Goal: Task Accomplishment & Management: Use online tool/utility

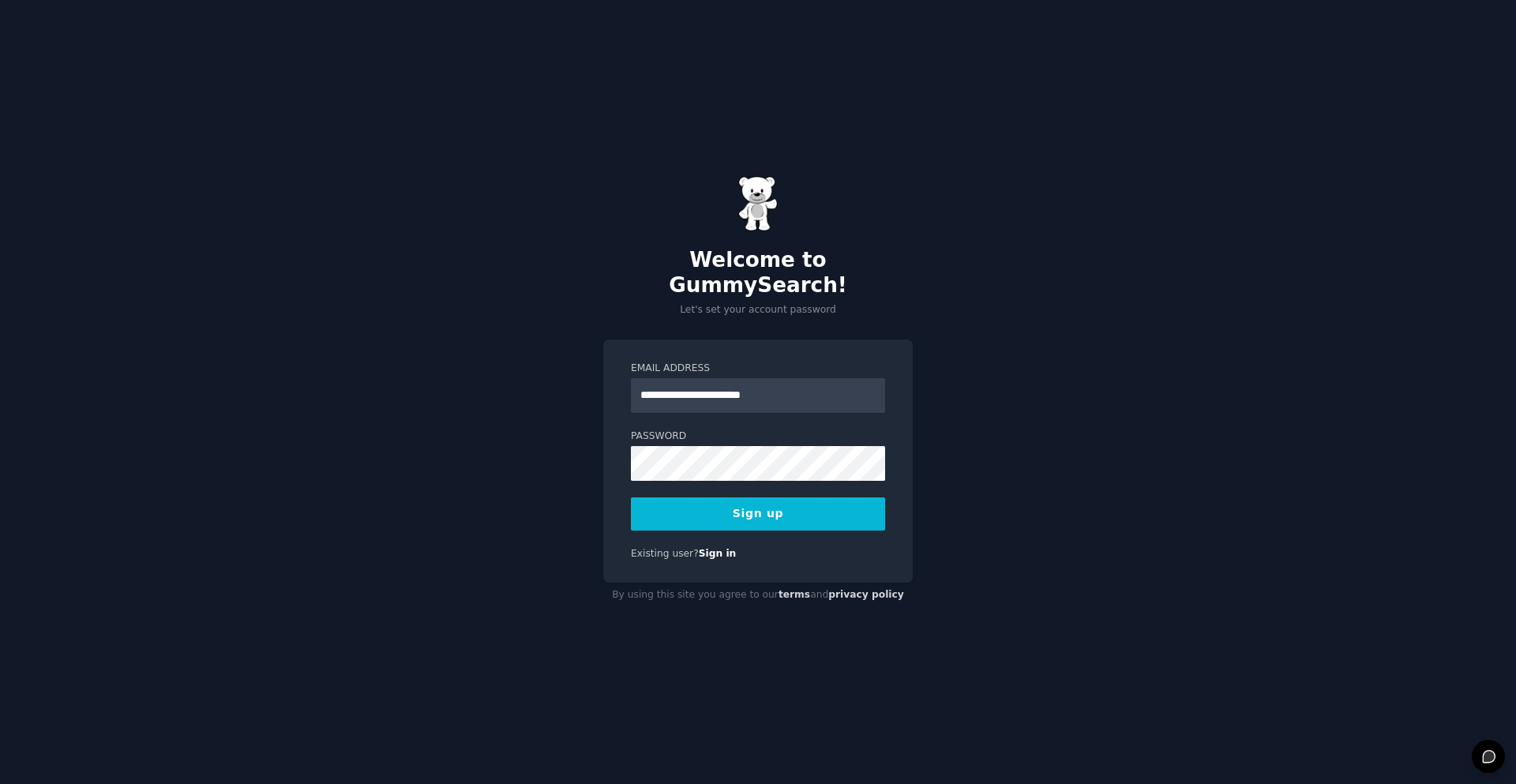
click at [800, 506] on button "Sign up" at bounding box center [758, 514] width 254 height 33
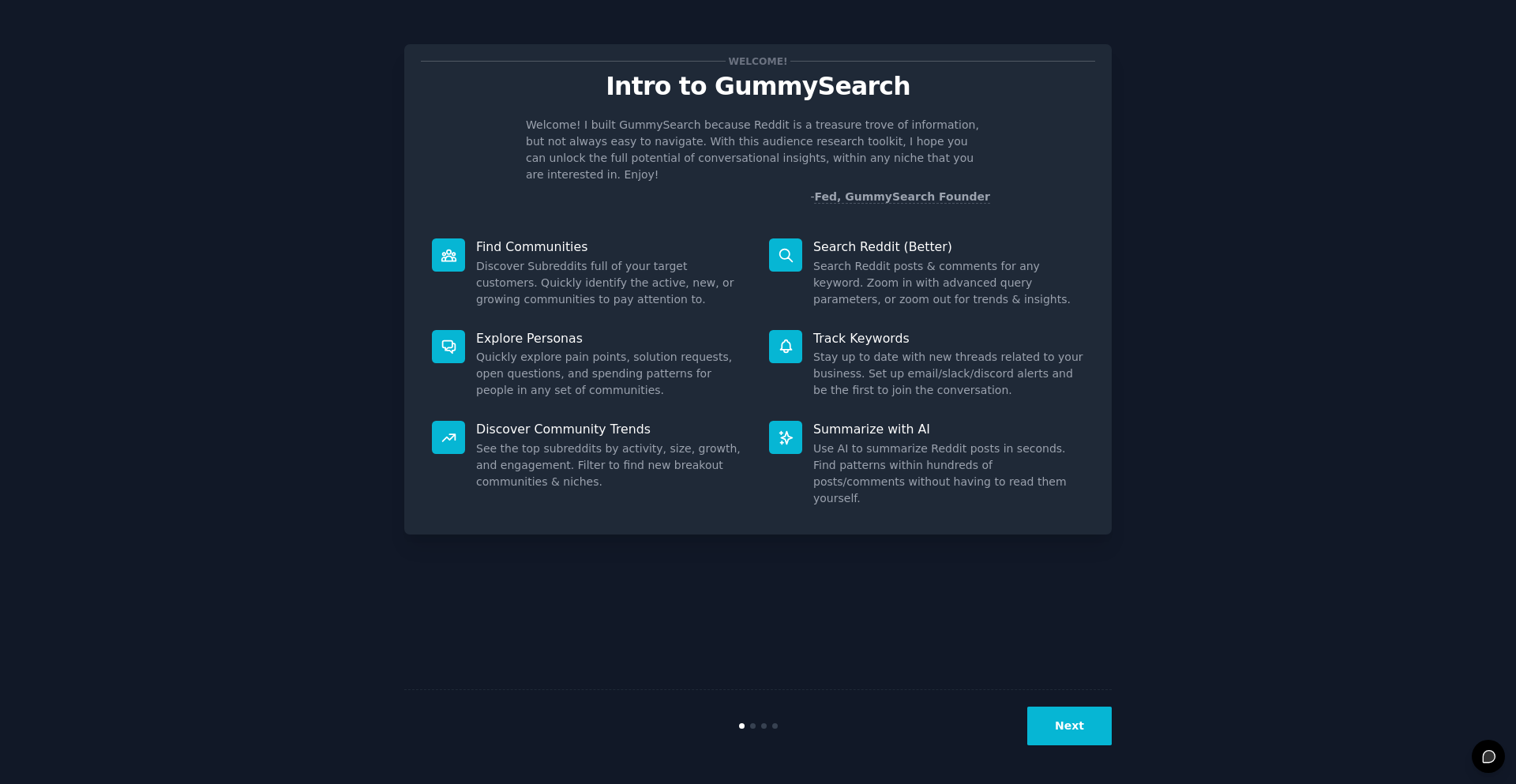
click at [1090, 717] on button "Next" at bounding box center [1069, 726] width 84 height 39
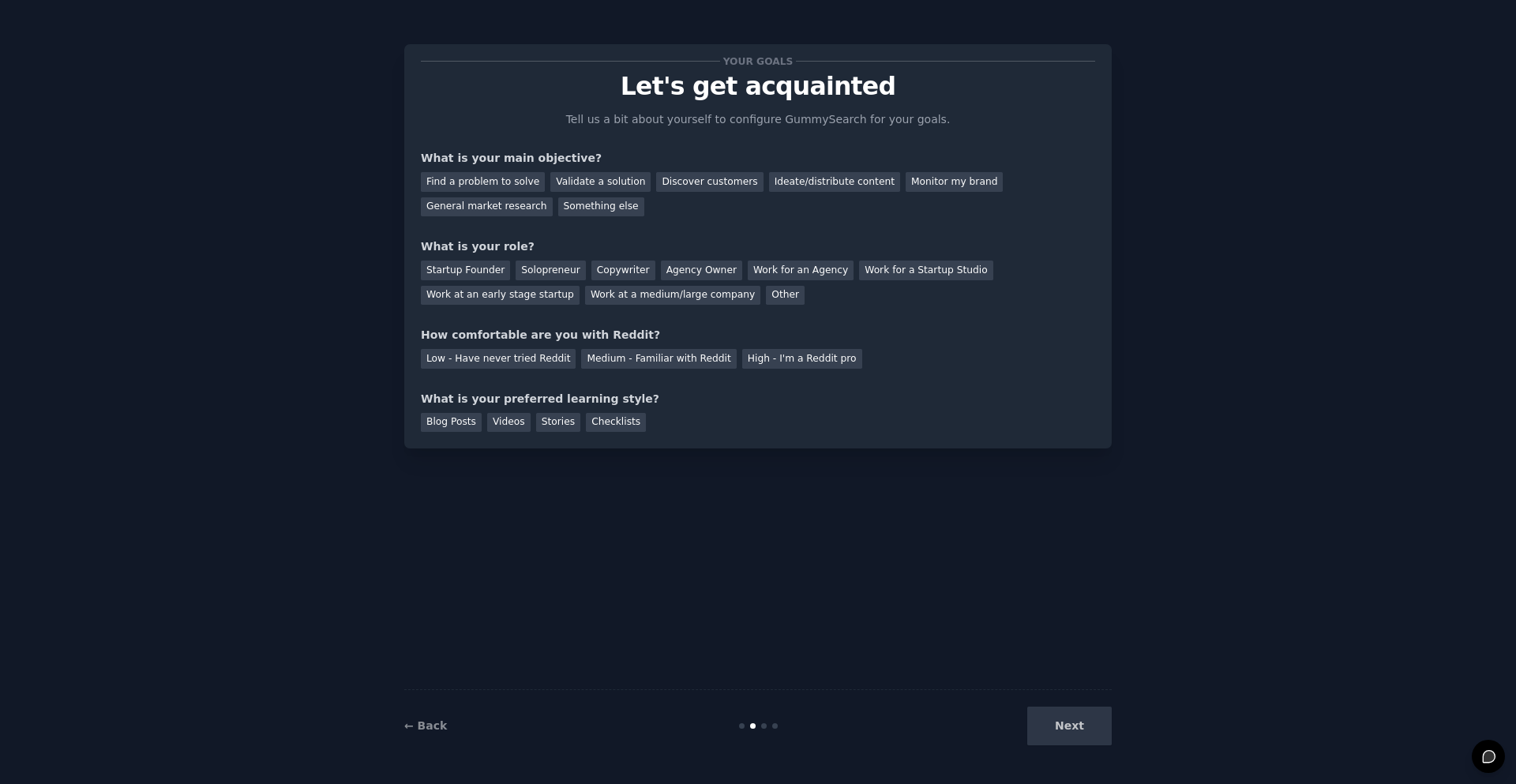
click at [1081, 717] on div "Next" at bounding box center [994, 726] width 236 height 39
click at [1055, 710] on div "Next" at bounding box center [994, 726] width 236 height 39
click at [937, 621] on div "Your goals Let's get acquainted Tell us a bit about yourself to configure Gummy…" at bounding box center [758, 392] width 708 height 740
click at [788, 523] on div "Your goals Let's get acquainted Tell us a bit about yourself to configure Gummy…" at bounding box center [758, 392] width 708 height 740
click at [558, 205] on div "Something else" at bounding box center [600, 207] width 86 height 19
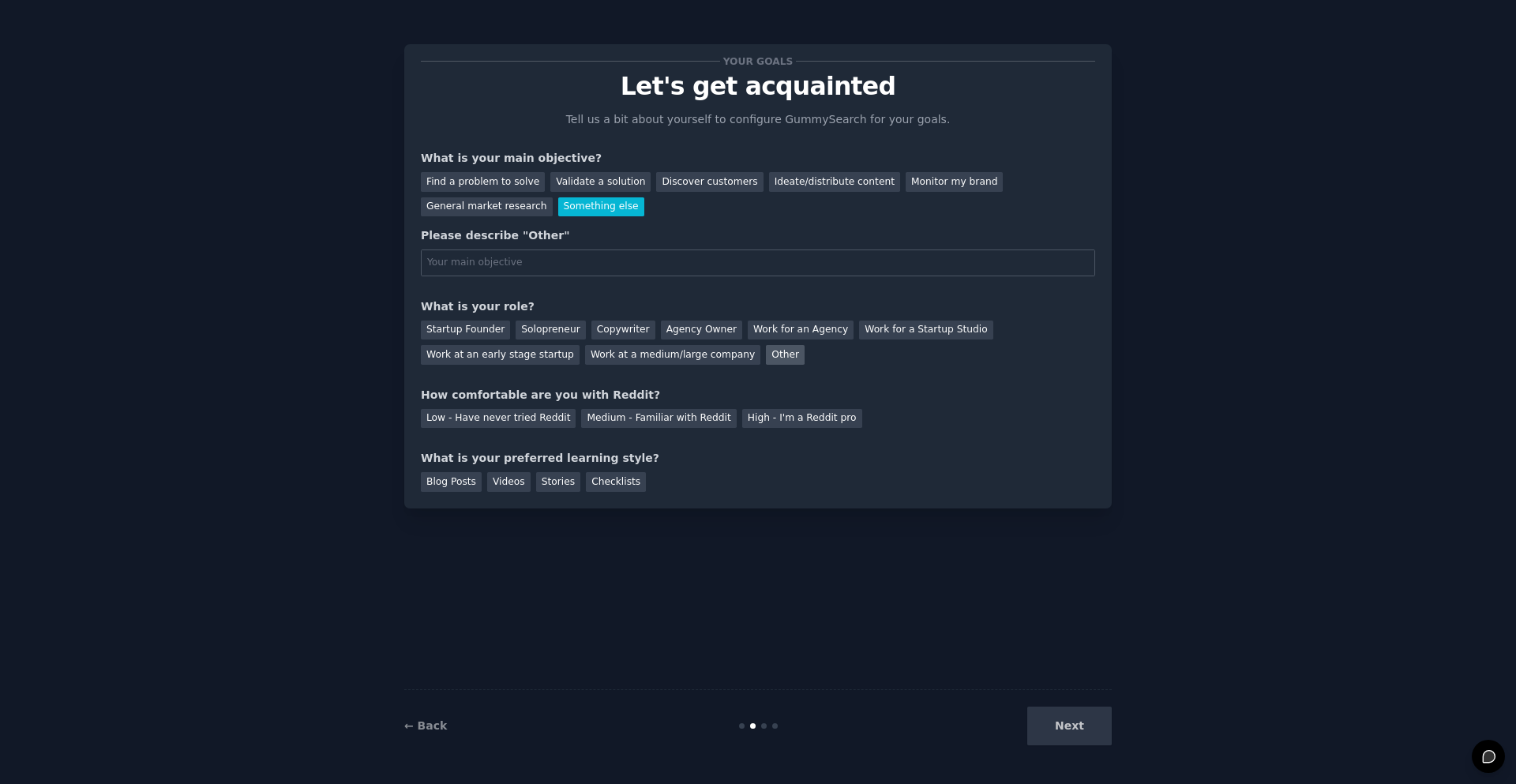
click at [766, 360] on div "Other" at bounding box center [785, 355] width 39 height 19
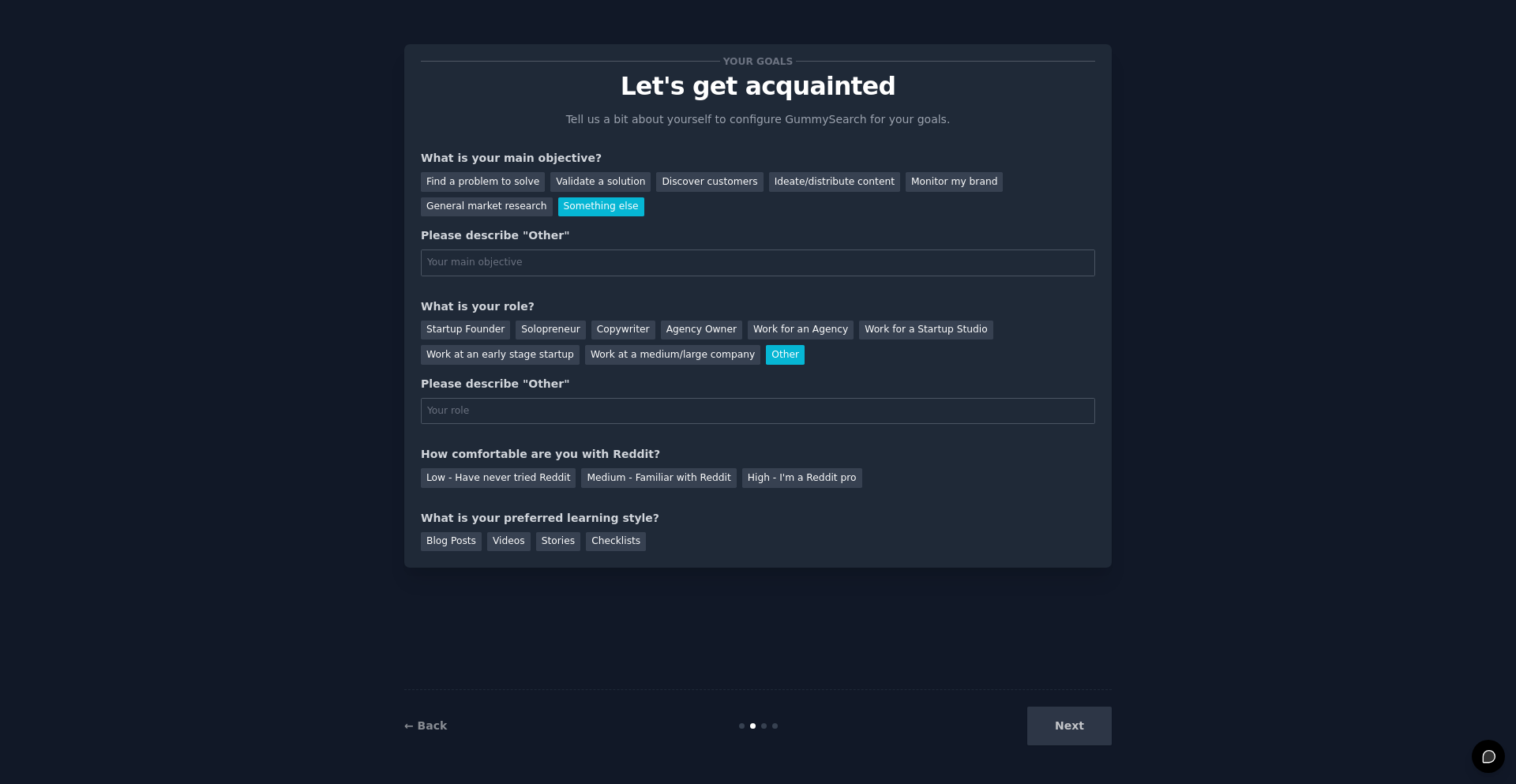
click at [1078, 722] on div "Next" at bounding box center [994, 726] width 236 height 39
click at [1059, 717] on div "Next" at bounding box center [994, 726] width 236 height 39
click at [501, 541] on div "Videos" at bounding box center [509, 542] width 44 height 19
click at [505, 541] on div "Videos" at bounding box center [509, 542] width 44 height 19
click at [561, 537] on div "Stories" at bounding box center [559, 542] width 44 height 19
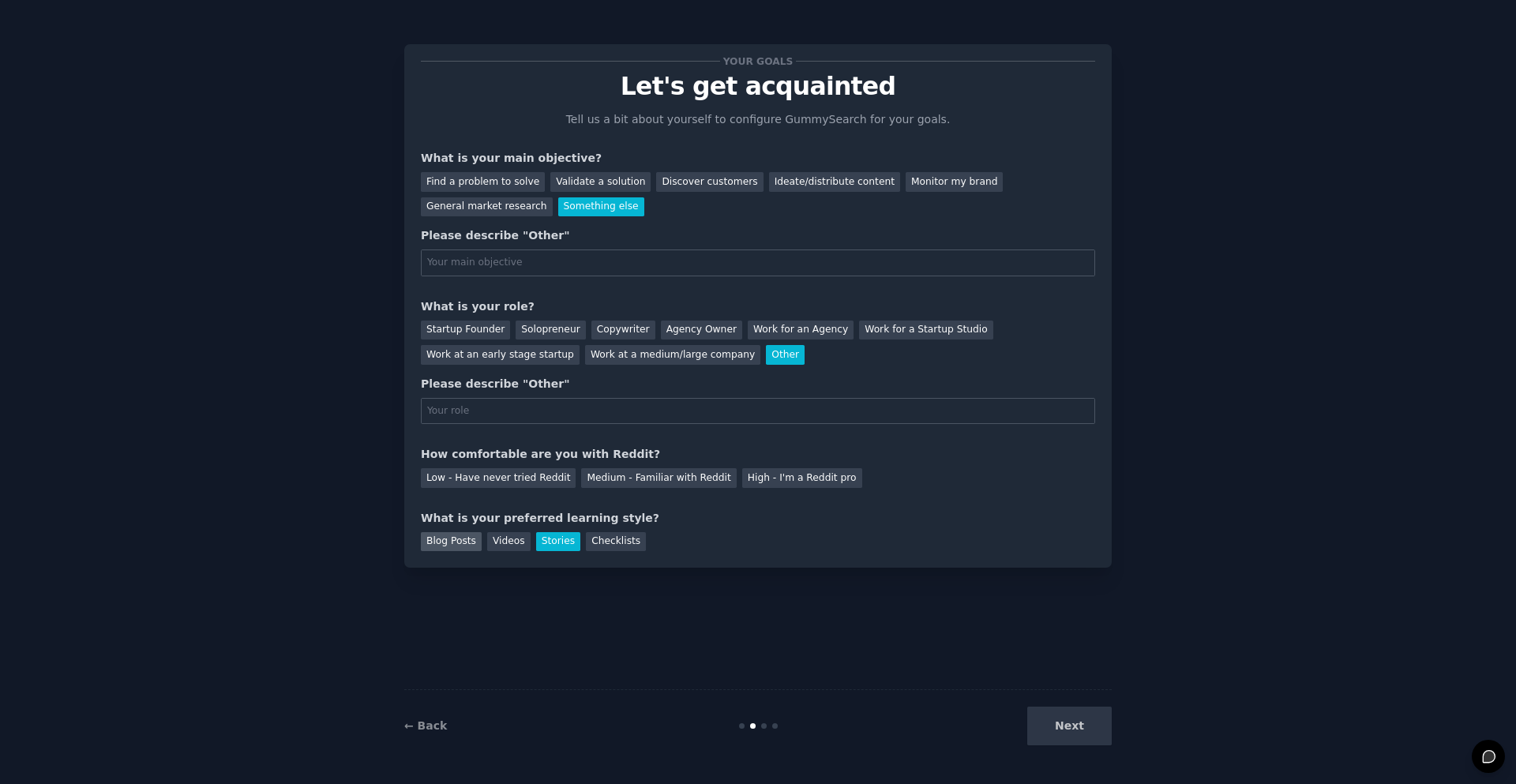
click at [463, 542] on div "Blog Posts" at bounding box center [451, 542] width 61 height 19
click at [494, 546] on div "Videos" at bounding box center [509, 542] width 44 height 19
click at [587, 548] on div "Checklists" at bounding box center [616, 542] width 60 height 19
click at [501, 550] on div "Videos" at bounding box center [509, 542] width 44 height 19
click at [544, 540] on div "Stories" at bounding box center [559, 542] width 44 height 19
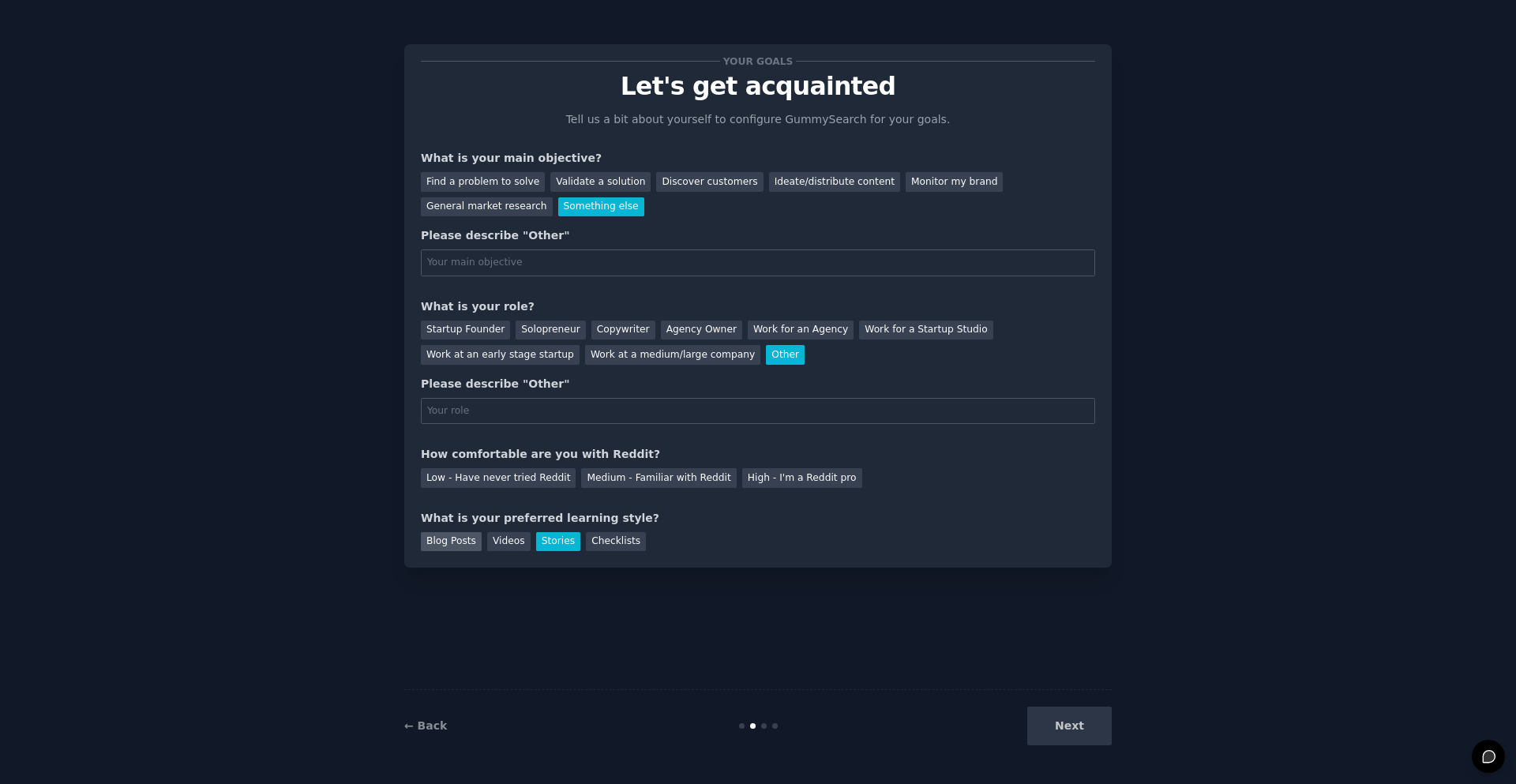
click at [452, 542] on div "Blog Posts" at bounding box center [451, 542] width 61 height 19
click at [509, 547] on div "Videos" at bounding box center [509, 542] width 44 height 19
click at [743, 476] on div "High - I'm a Reddit pro" at bounding box center [802, 478] width 120 height 19
click at [1089, 722] on div "Next" at bounding box center [994, 726] width 236 height 39
click at [631, 267] on input "text" at bounding box center [758, 263] width 675 height 27
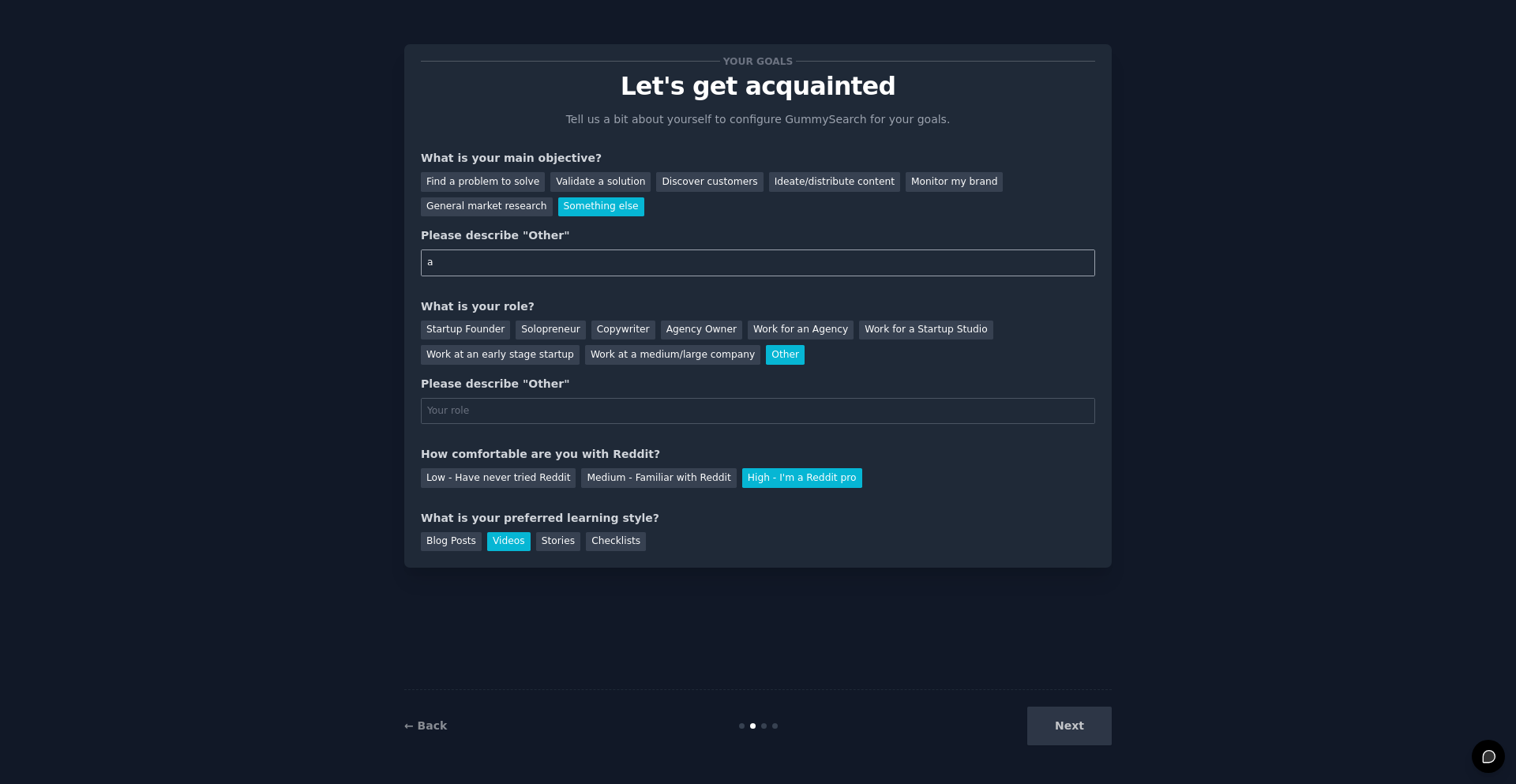
type input "a"
click at [625, 406] on input "text" at bounding box center [758, 412] width 675 height 27
type input "a"
click at [1093, 737] on button "Next" at bounding box center [1069, 726] width 84 height 39
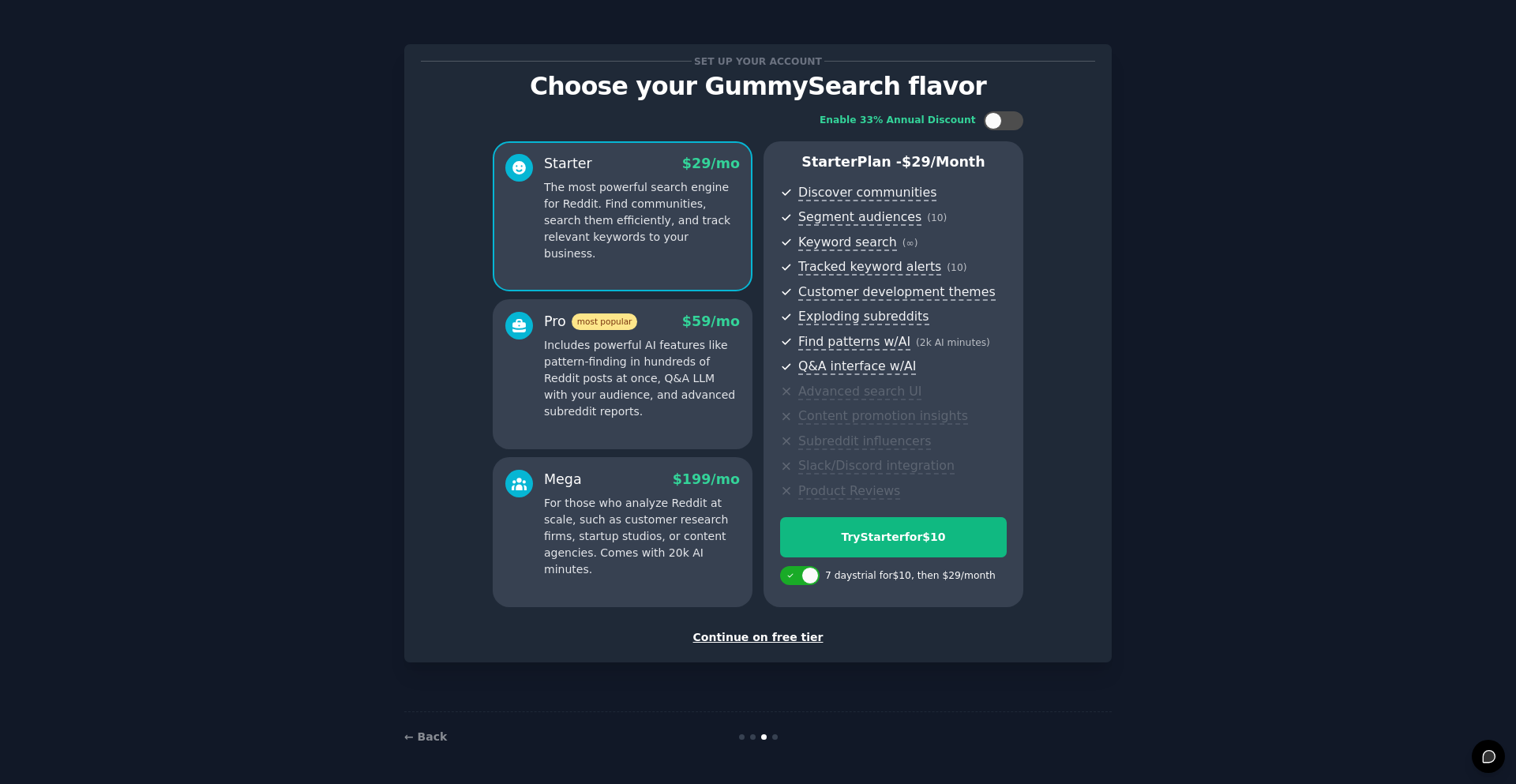
click at [743, 645] on div "Continue on free tier" at bounding box center [758, 637] width 675 height 16
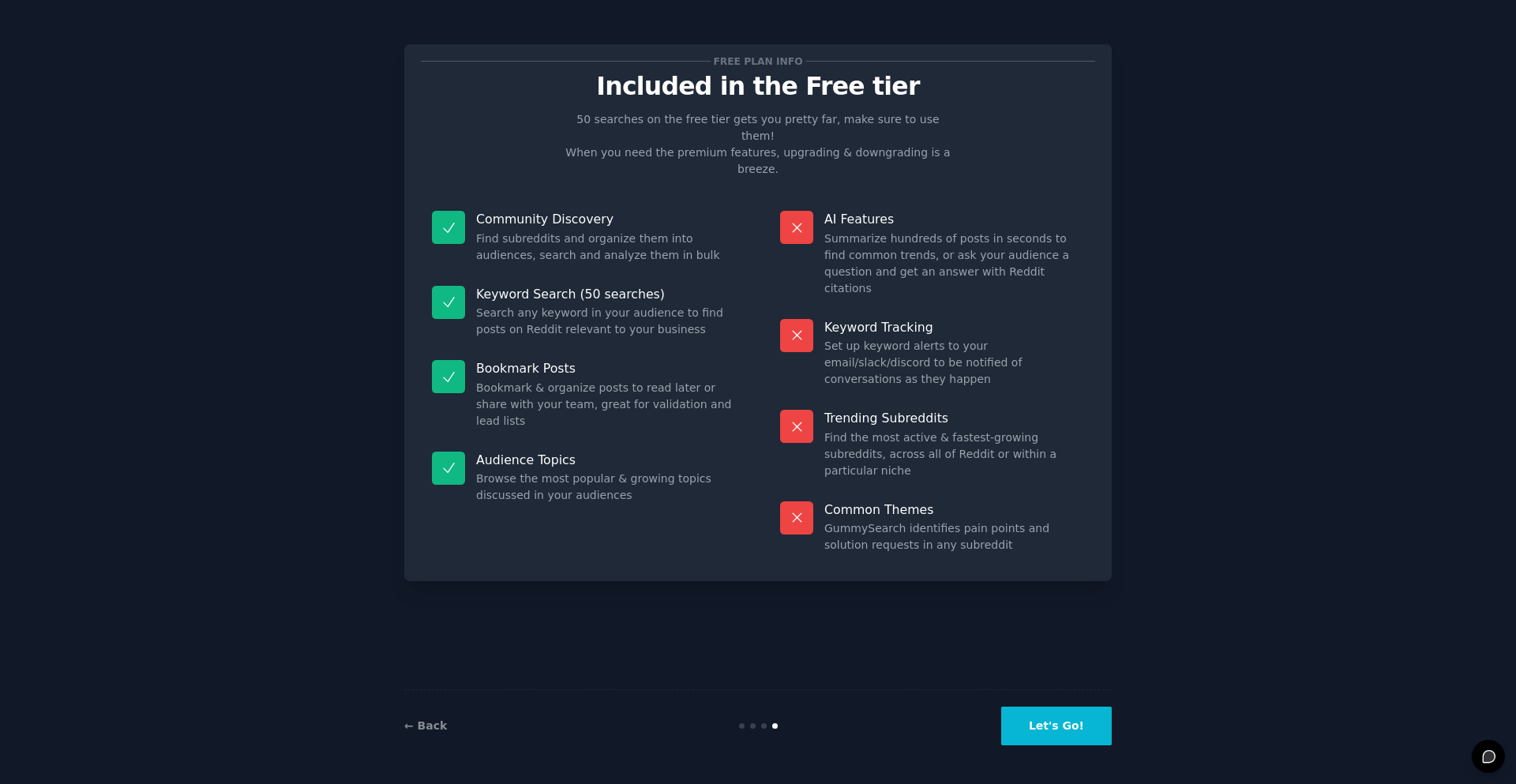
click at [1084, 722] on button "Let's Go!" at bounding box center [1057, 726] width 110 height 39
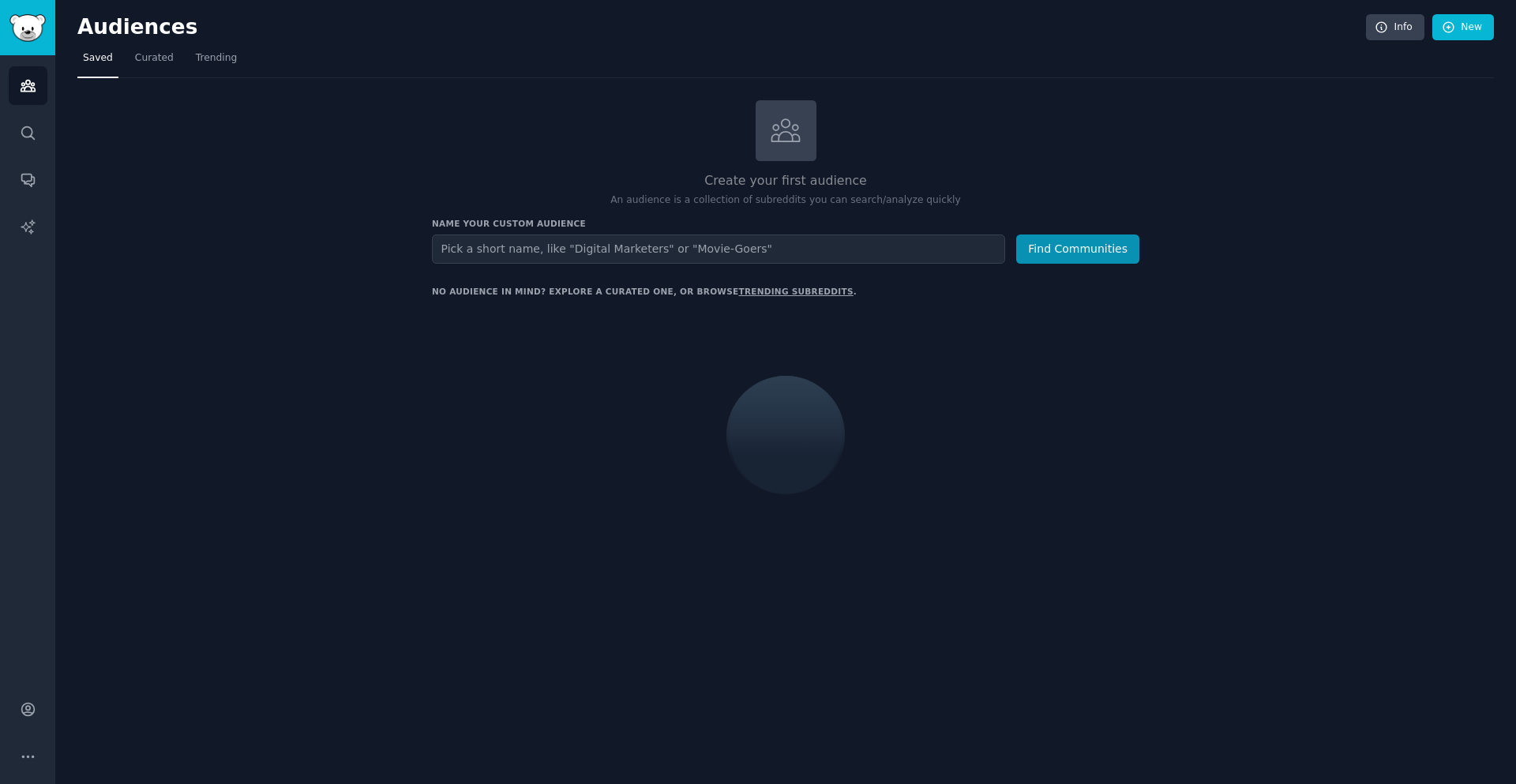
click at [740, 257] on input "text" at bounding box center [718, 249] width 573 height 29
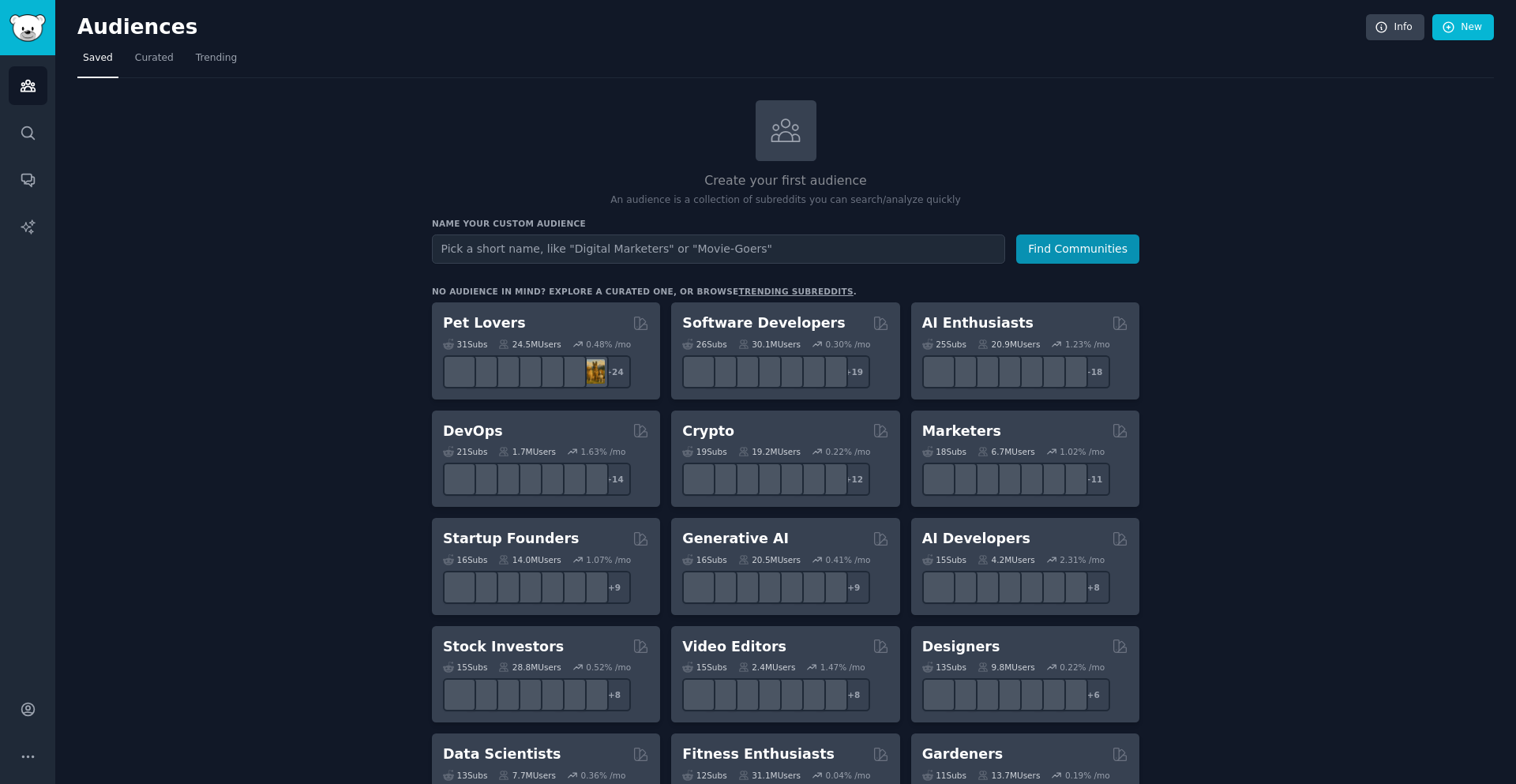
drag, startPoint x: 740, startPoint y: 257, endPoint x: 714, endPoint y: 258, distance: 26.0
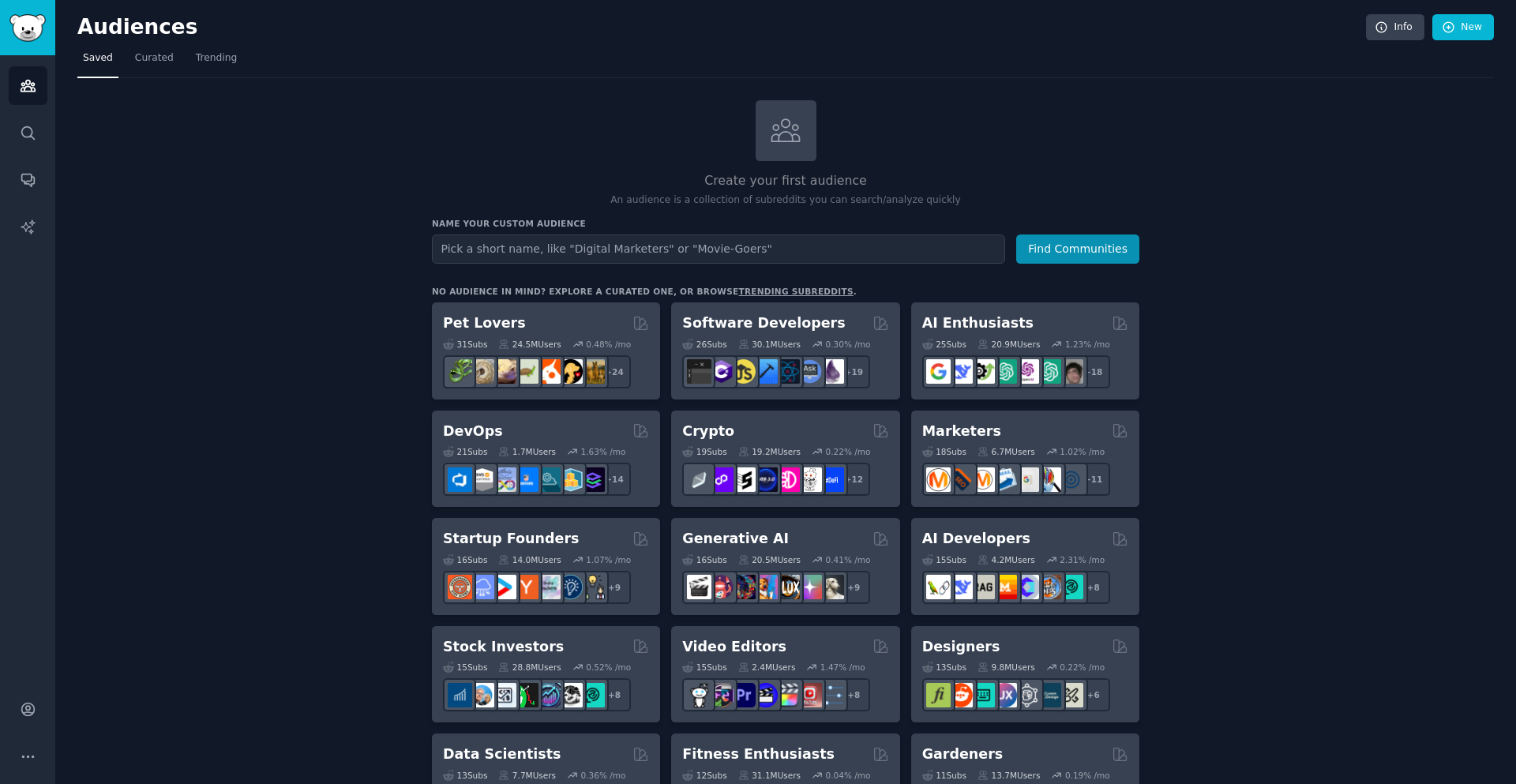
click at [714, 258] on input "text" at bounding box center [718, 249] width 573 height 29
type input "JasonAndLucia"
click at [1073, 239] on button "Find Communities" at bounding box center [1077, 249] width 123 height 29
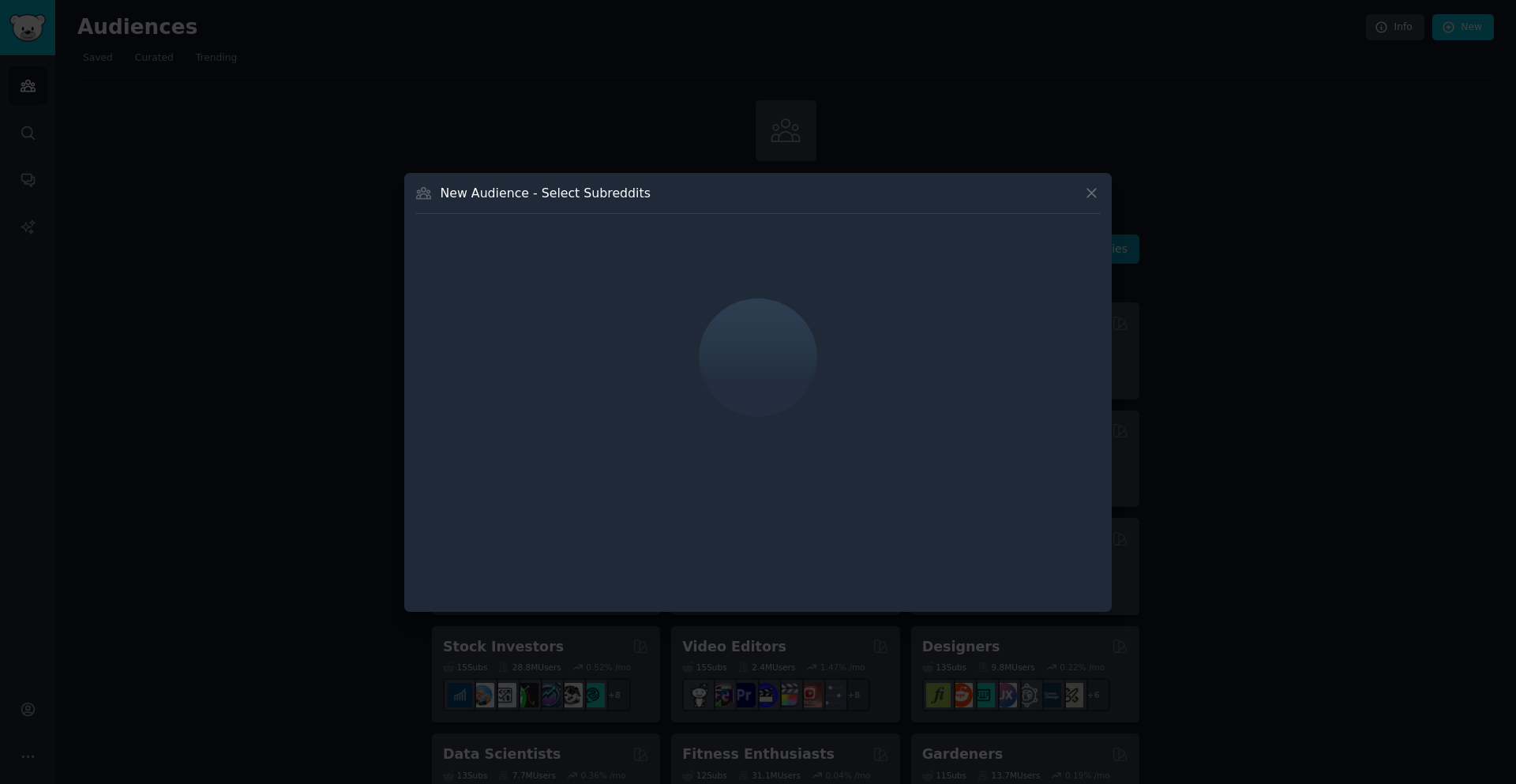
drag, startPoint x: 728, startPoint y: 177, endPoint x: 731, endPoint y: 159, distance: 18.2
drag, startPoint x: 735, startPoint y: 153, endPoint x: 804, endPoint y: 161, distance: 69.5
drag, startPoint x: 795, startPoint y: 102, endPoint x: 756, endPoint y: 318, distance: 219.5
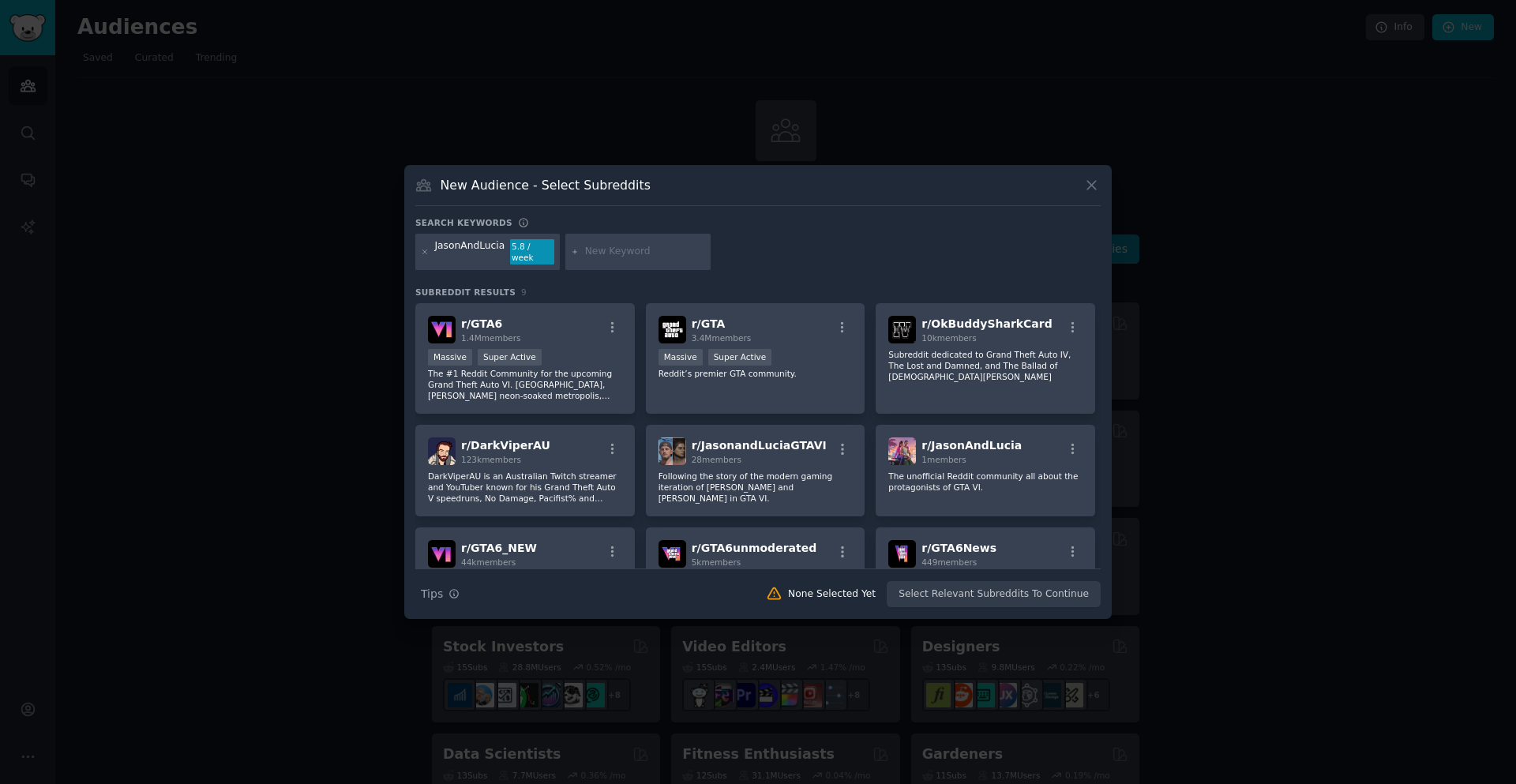
drag, startPoint x: 757, startPoint y: 280, endPoint x: 609, endPoint y: 256, distance: 149.9
click at [591, 382] on p "The #1 Reddit Community for the upcoming Grand Theft Auto VI. [GEOGRAPHIC_DATA]…" at bounding box center [525, 385] width 194 height 33
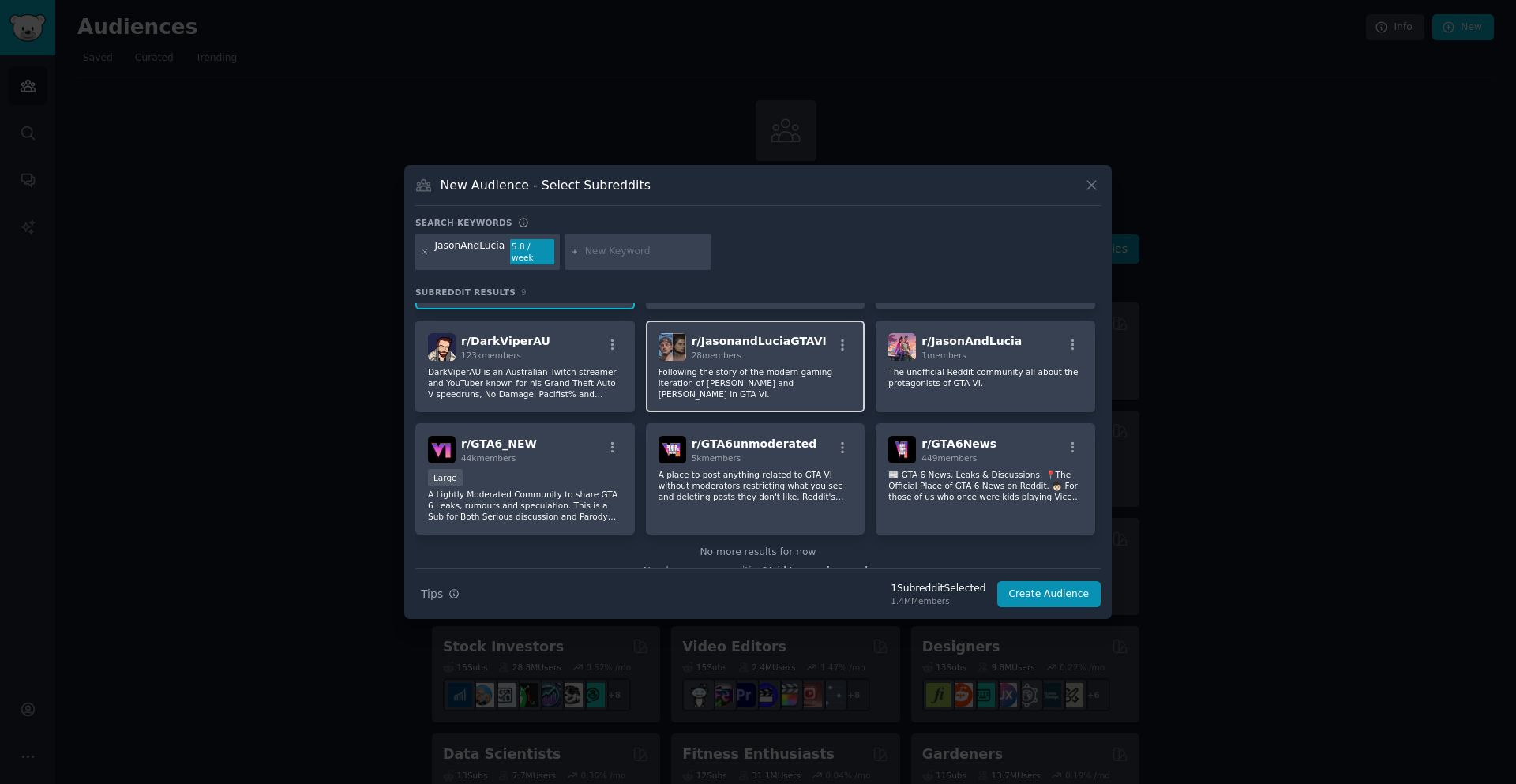
scroll to position [126, 0]
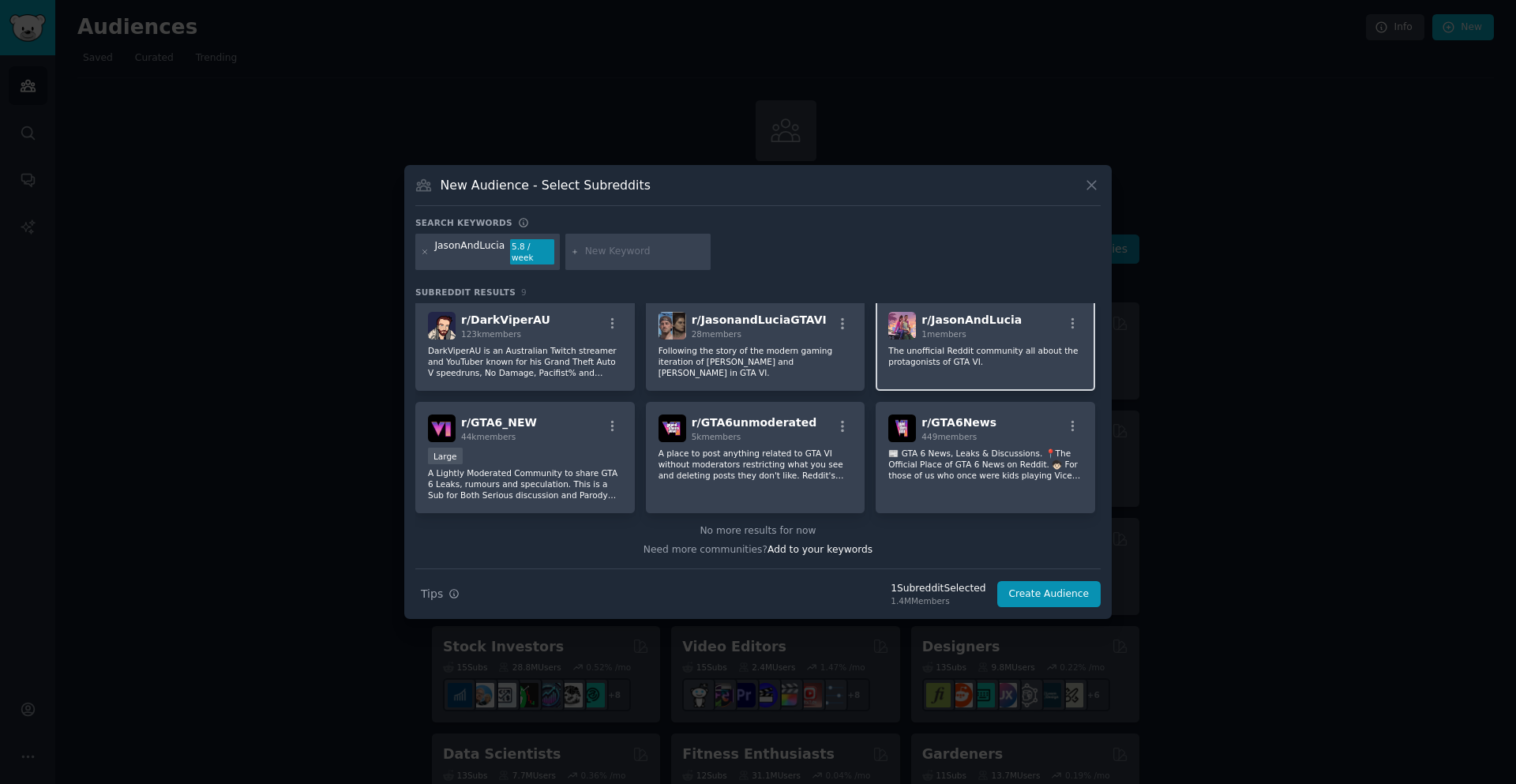
click at [942, 349] on p "The unofficial Reddit community all about the protagonists of GTA VI." at bounding box center [985, 356] width 194 height 22
click at [1051, 588] on button "Create Audience" at bounding box center [1050, 595] width 104 height 27
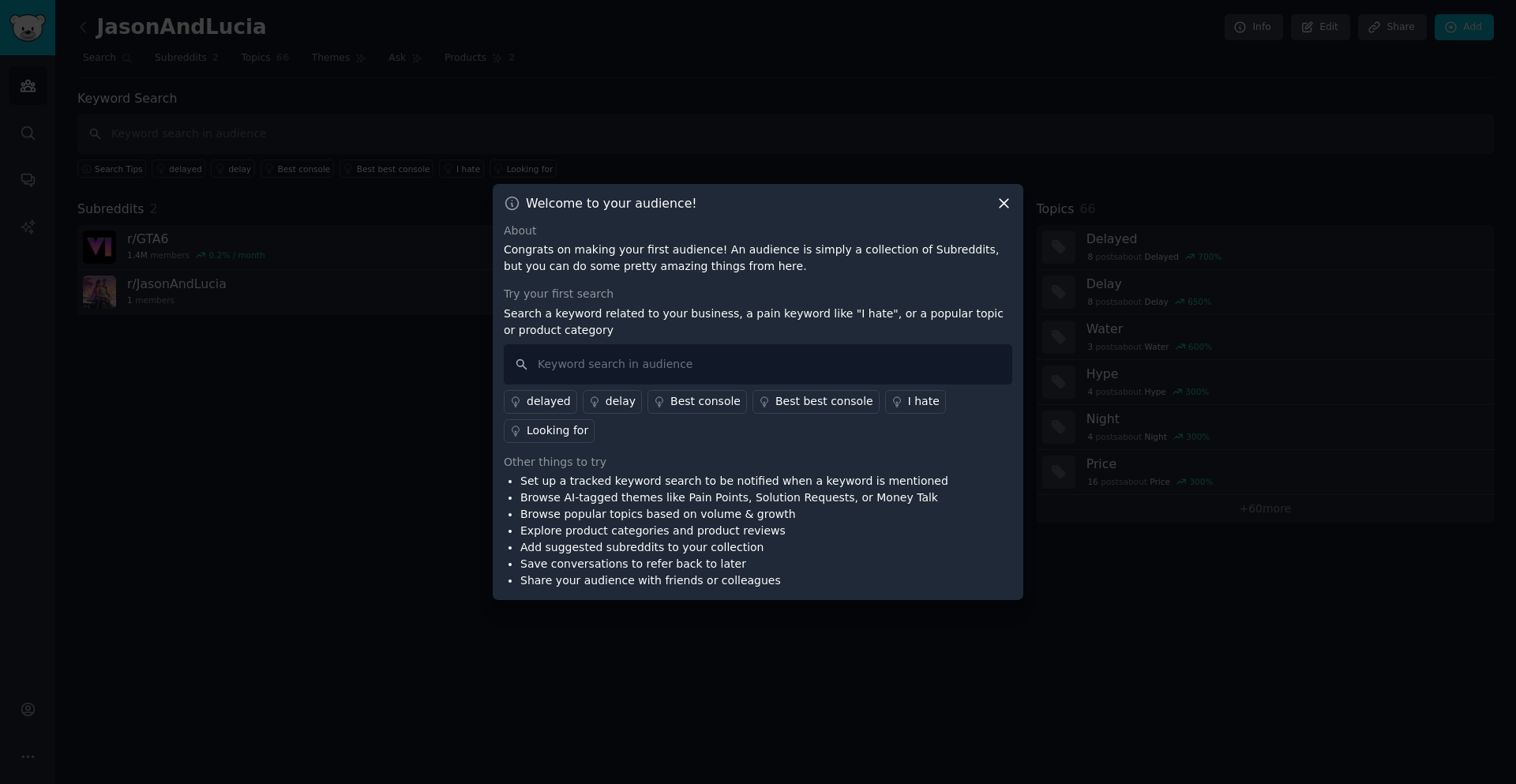
click at [683, 79] on div at bounding box center [758, 392] width 1516 height 784
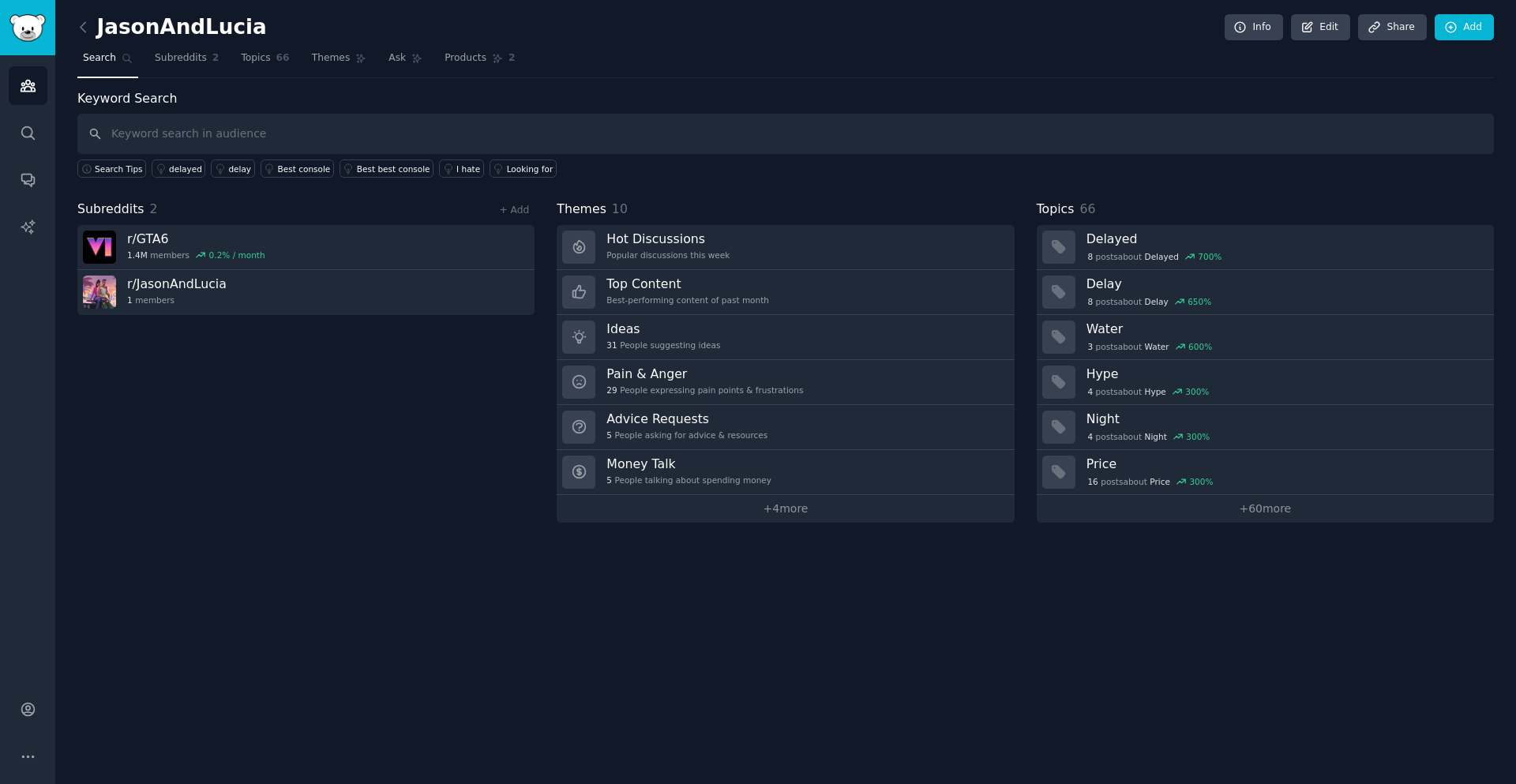
click at [440, 549] on div "JasonAndLucia Info Edit Share Add Search Subreddits 2 Topics 66 Themes Ask Prod…" at bounding box center [785, 392] width 1461 height 784
drag, startPoint x: 529, startPoint y: 191, endPoint x: 481, endPoint y: 194, distance: 48.1
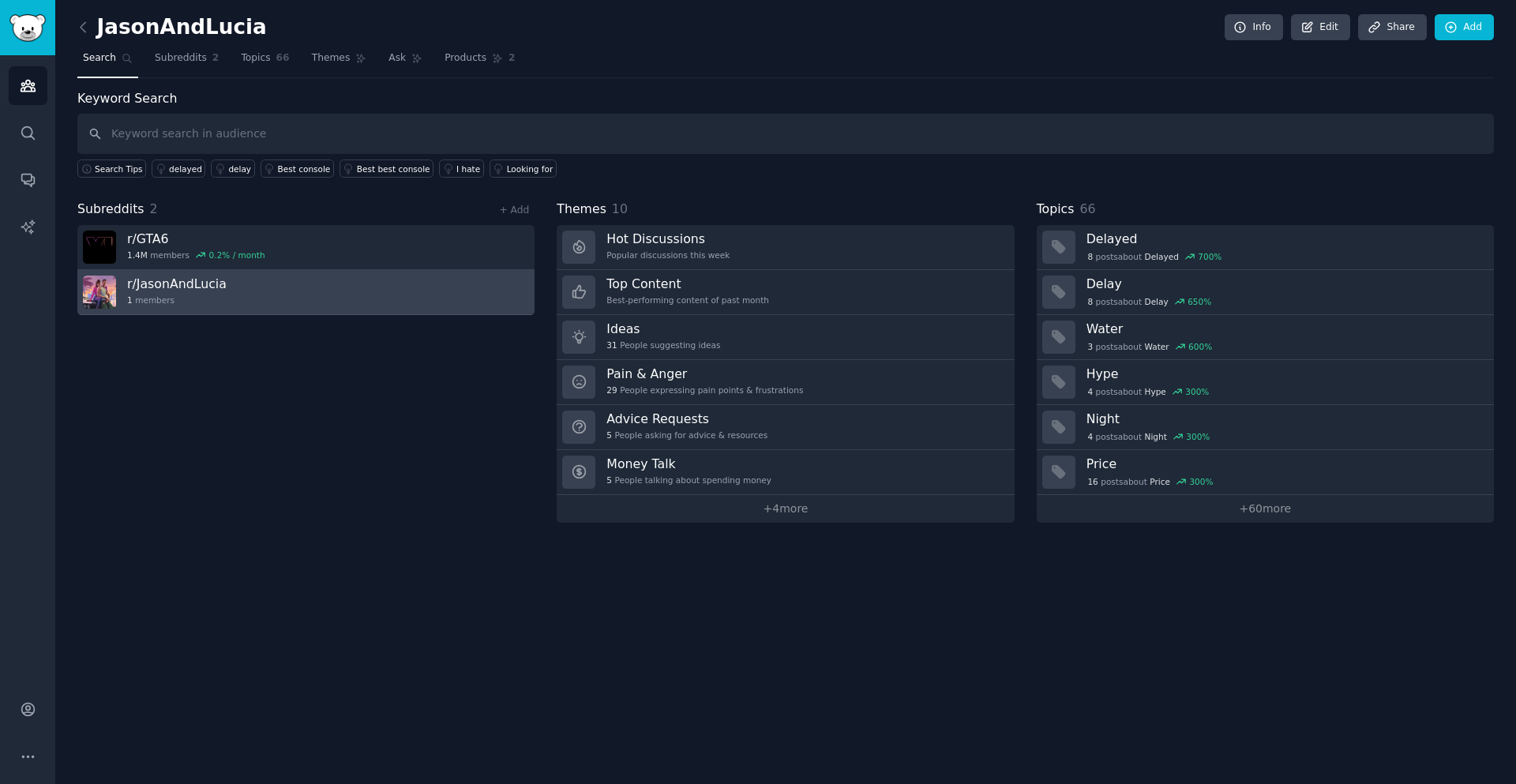
click at [459, 285] on link "r/ [PERSON_NAME] 1 members" at bounding box center [306, 292] width 457 height 45
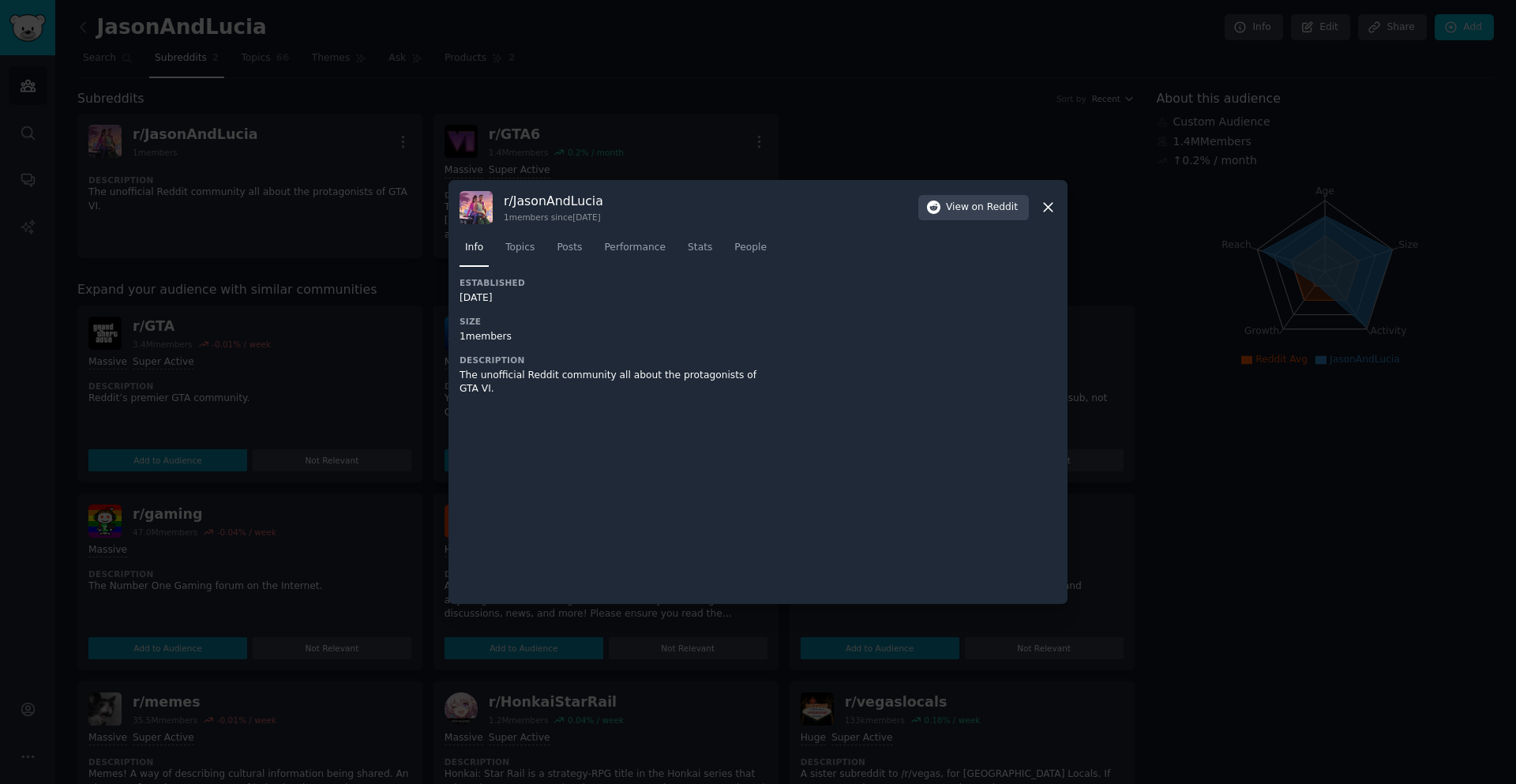
click at [347, 83] on div at bounding box center [758, 392] width 1516 height 784
